Goal: Find specific page/section: Find specific page/section

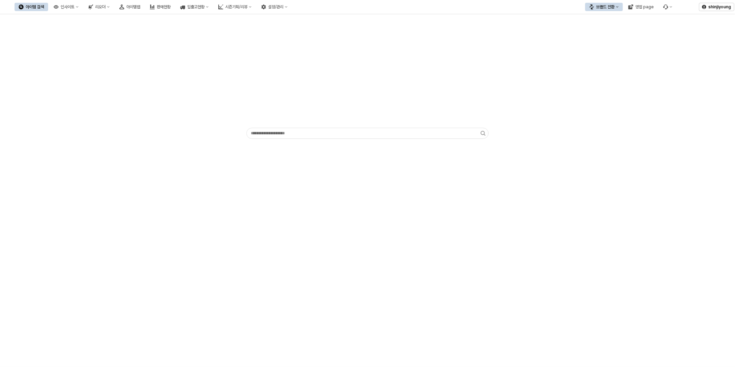
click at [292, 275] on div "App Frame" at bounding box center [367, 190] width 735 height 353
click at [140, 8] on div "아이템맵" at bounding box center [133, 6] width 14 height 5
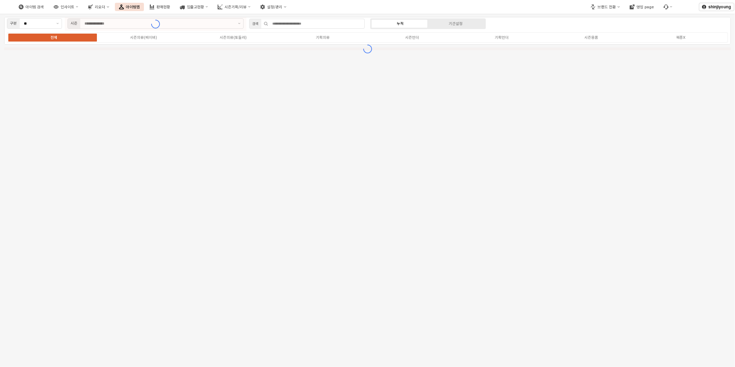
click at [615, 243] on div "구분 ** 시즌 검색 누적 기간설정 전체 시즌의류(베이비) 시즌의류(토들러) 기획의류 시즌언더 기획언더 시즌용품 복종X" at bounding box center [367, 190] width 735 height 353
click at [119, 25] on icon "Remove 25FA" at bounding box center [119, 24] width 6 height 6
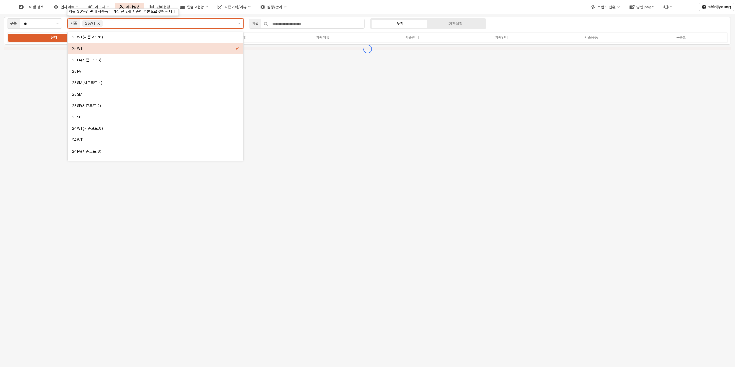
click at [99, 23] on icon "Remove 25WT" at bounding box center [99, 24] width 6 height 6
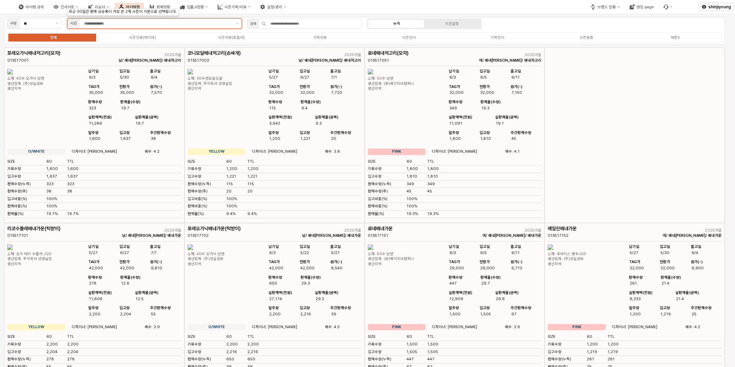
click at [110, 25] on input "App Frame" at bounding box center [158, 23] width 148 height 6
click at [237, 24] on button "제안 사항 표시" at bounding box center [238, 24] width 8 height 10
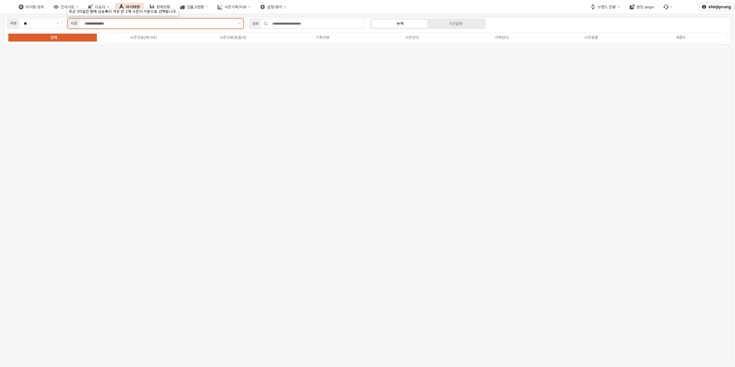
click at [227, 26] on input "App Frame" at bounding box center [158, 23] width 149 height 6
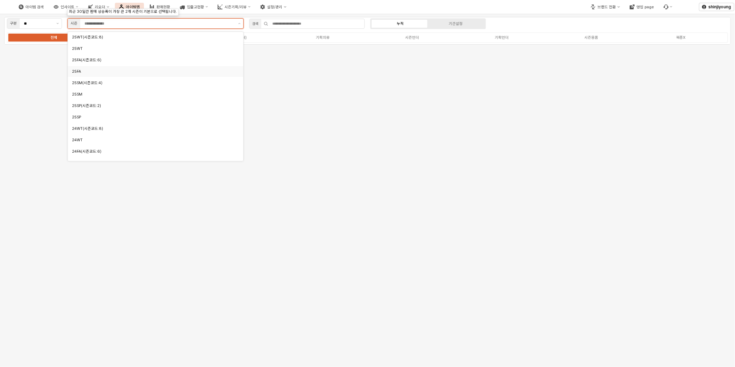
click at [85, 73] on div "25FA" at bounding box center [153, 71] width 163 height 5
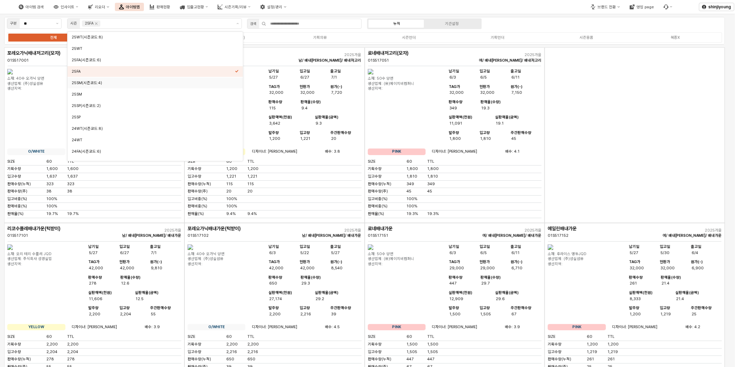
click at [637, 117] on div "App Frame" at bounding box center [635, 134] width 180 height 175
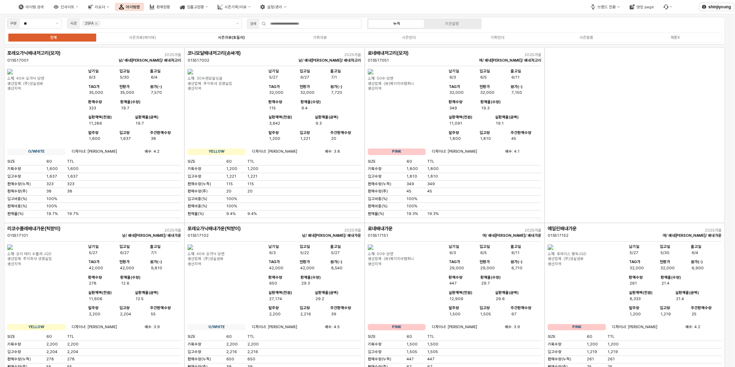
click at [239, 37] on div "시즌의류(토들러)" at bounding box center [231, 37] width 27 height 4
click at [145, 37] on div "시즌의류(베이비)" at bounding box center [142, 37] width 27 height 4
